Goal: Information Seeking & Learning: Find specific fact

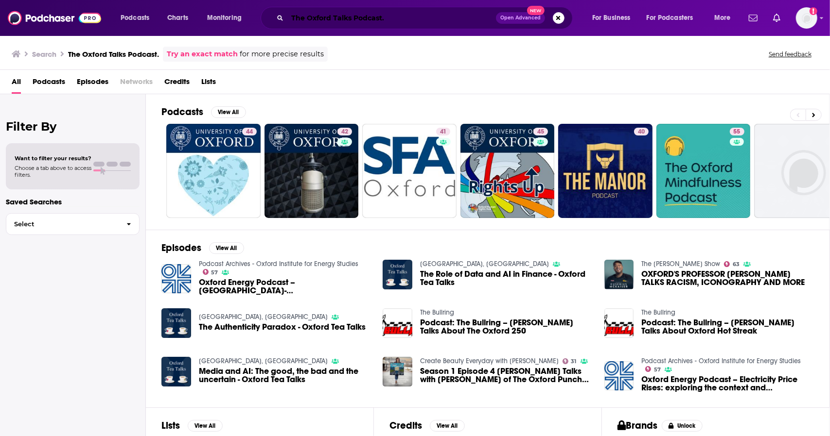
click at [297, 18] on input "The Oxford Talks Podcast." at bounding box center [391, 18] width 209 height 16
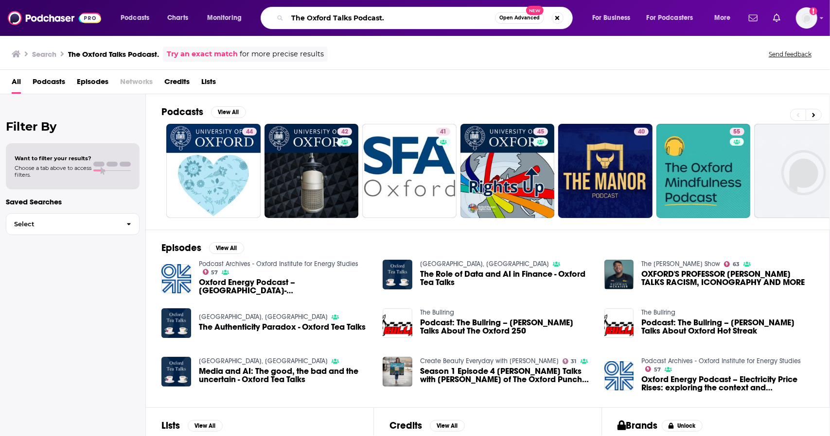
click at [297, 18] on input "The Oxford Talks Podcast." at bounding box center [391, 18] width 208 height 16
click at [387, 15] on input "Oxford Talks Podcast." at bounding box center [391, 18] width 208 height 16
type input "Oxford Talks Podcast"
